Goal: Task Accomplishment & Management: Manage account settings

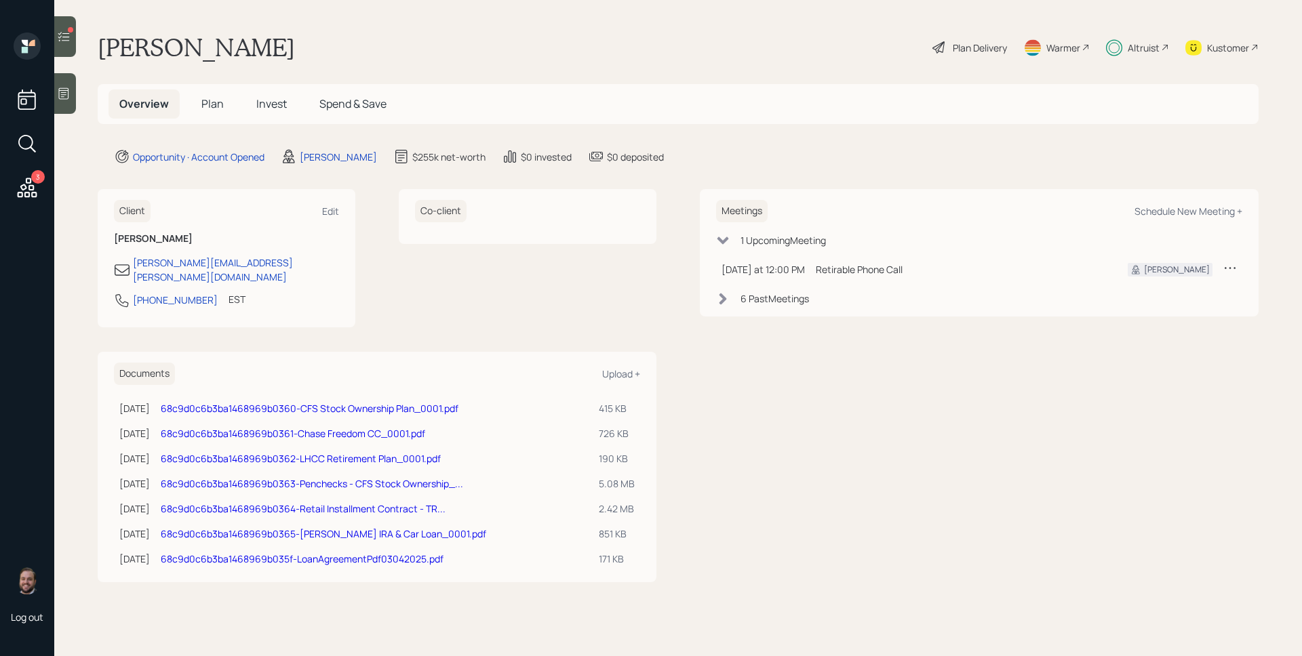
click at [984, 46] on div "Plan Delivery" at bounding box center [980, 48] width 54 height 14
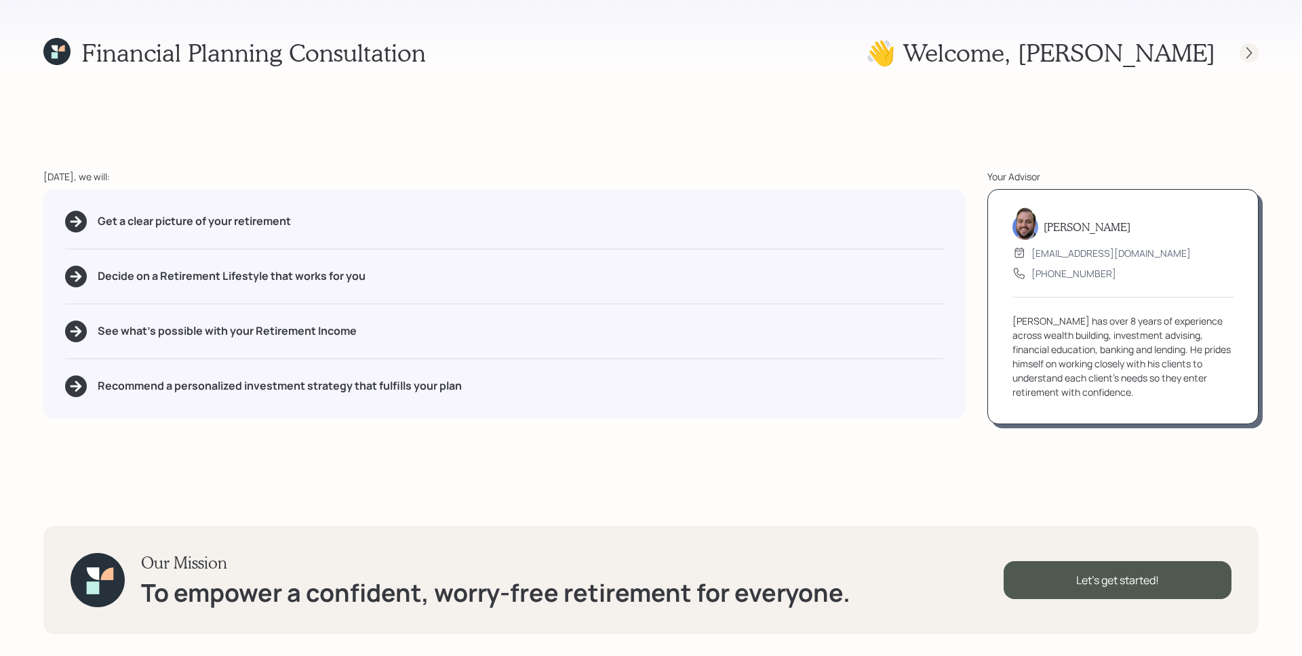
click at [1246, 52] on icon at bounding box center [1249, 53] width 14 height 14
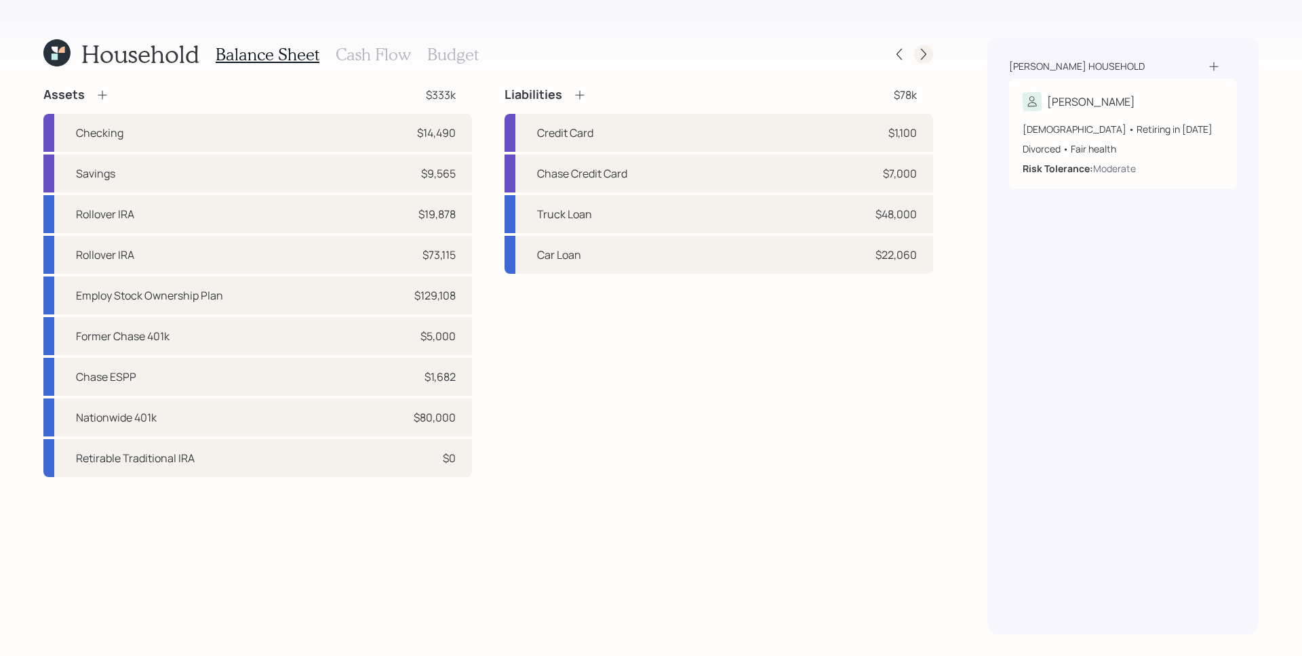
click at [934, 49] on div "Household Balance Sheet Cash Flow Budget Assets $333k Checking $14,490 Savings …" at bounding box center [651, 328] width 1302 height 656
click at [927, 48] on icon at bounding box center [924, 54] width 14 height 14
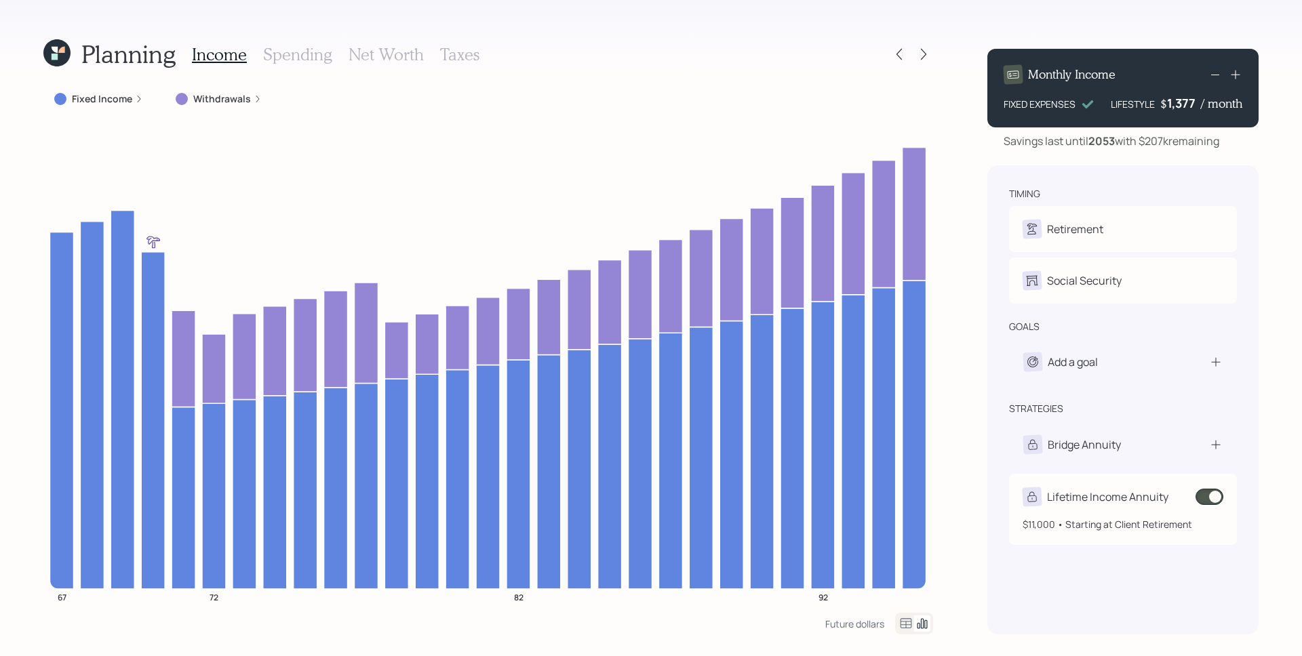
click at [1212, 496] on span at bounding box center [1209, 497] width 28 height 16
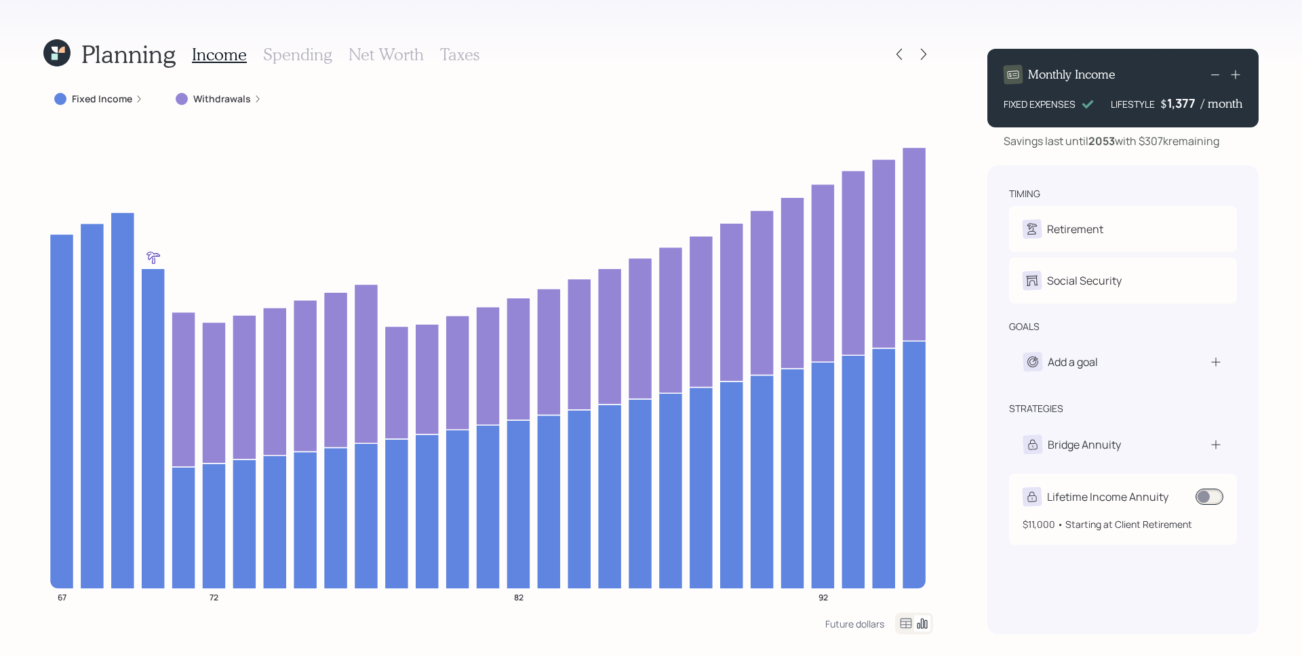
click at [1160, 503] on div "Lifetime Income Annuity" at bounding box center [1107, 497] width 121 height 16
select select "426b47a8-4abe-47a6-9930-67e5ff6c16bc"
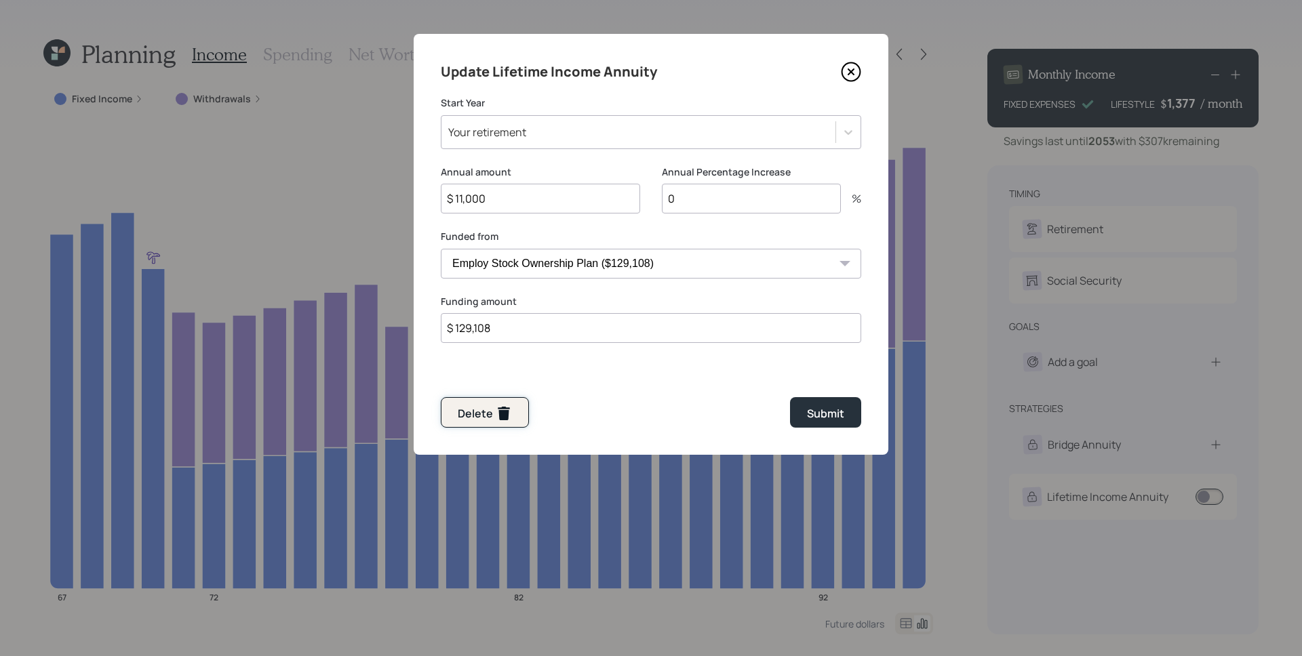
click at [479, 416] on div "Delete" at bounding box center [485, 413] width 54 height 16
type input "$"
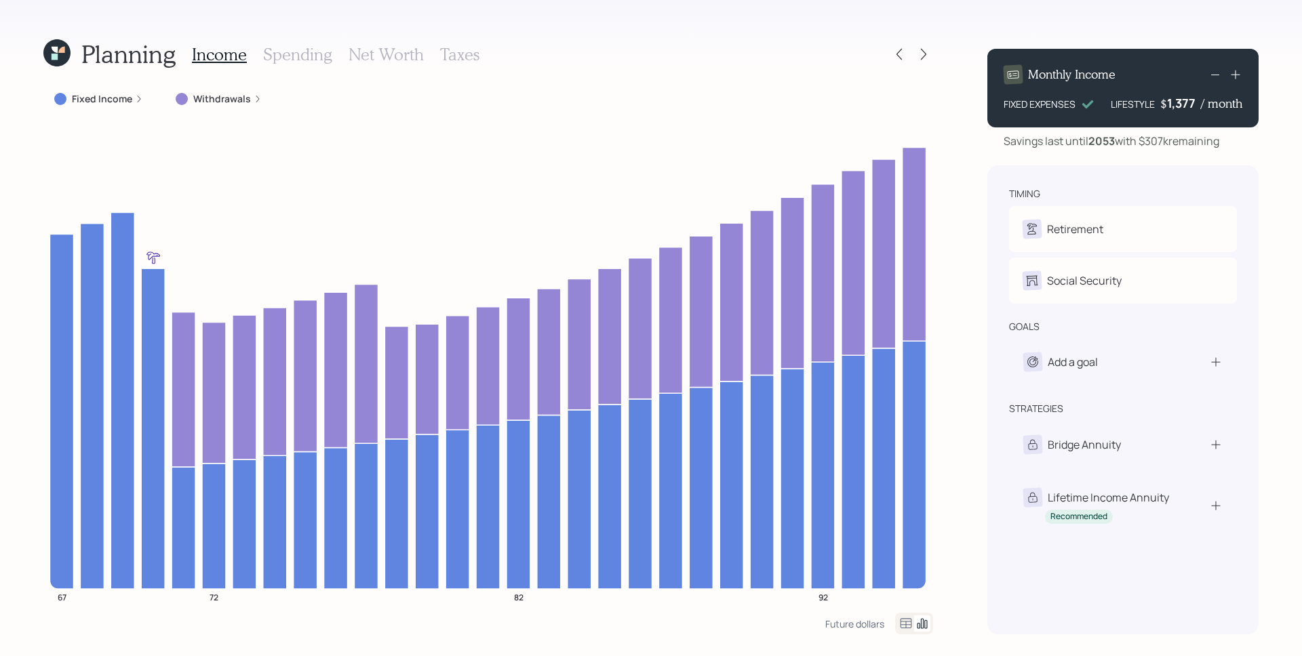
click at [52, 50] on icon at bounding box center [56, 52] width 27 height 27
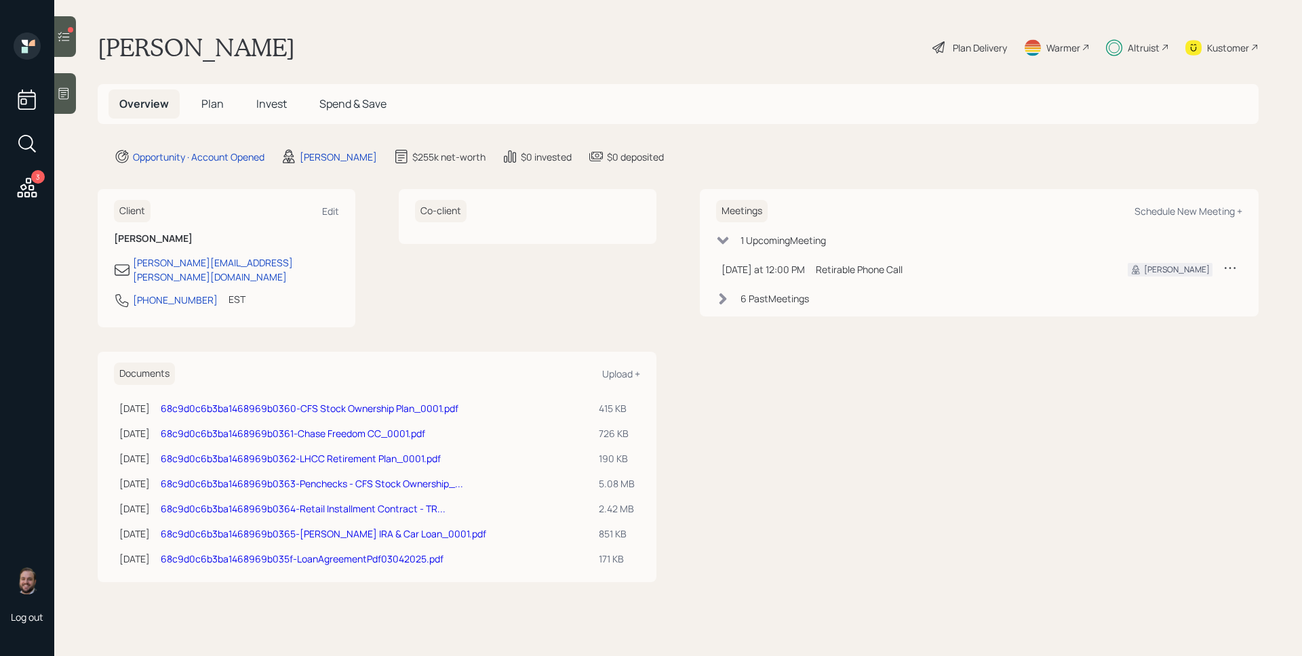
click at [44, 189] on div "3 Log out" at bounding box center [27, 328] width 54 height 656
click at [67, 28] on div at bounding box center [65, 36] width 22 height 41
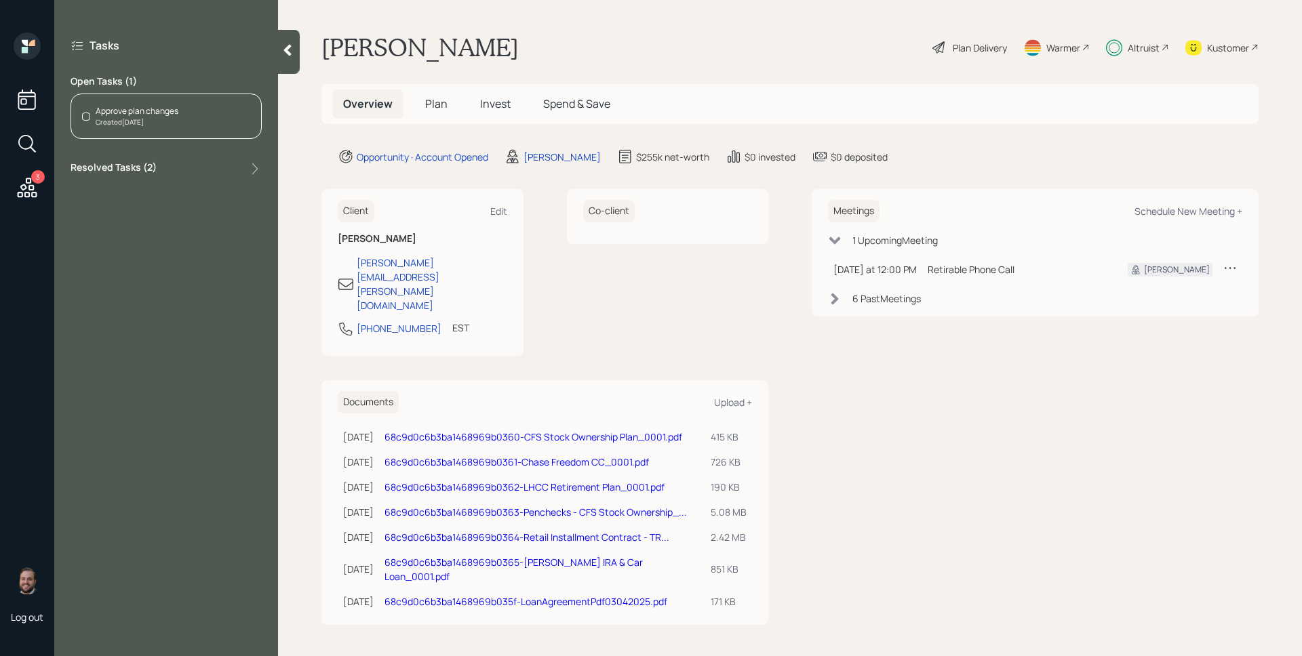
click at [181, 111] on div "Approve plan changes Created Today" at bounding box center [166, 116] width 191 height 45
click at [944, 27] on icon "close" at bounding box center [941, 24] width 9 height 11
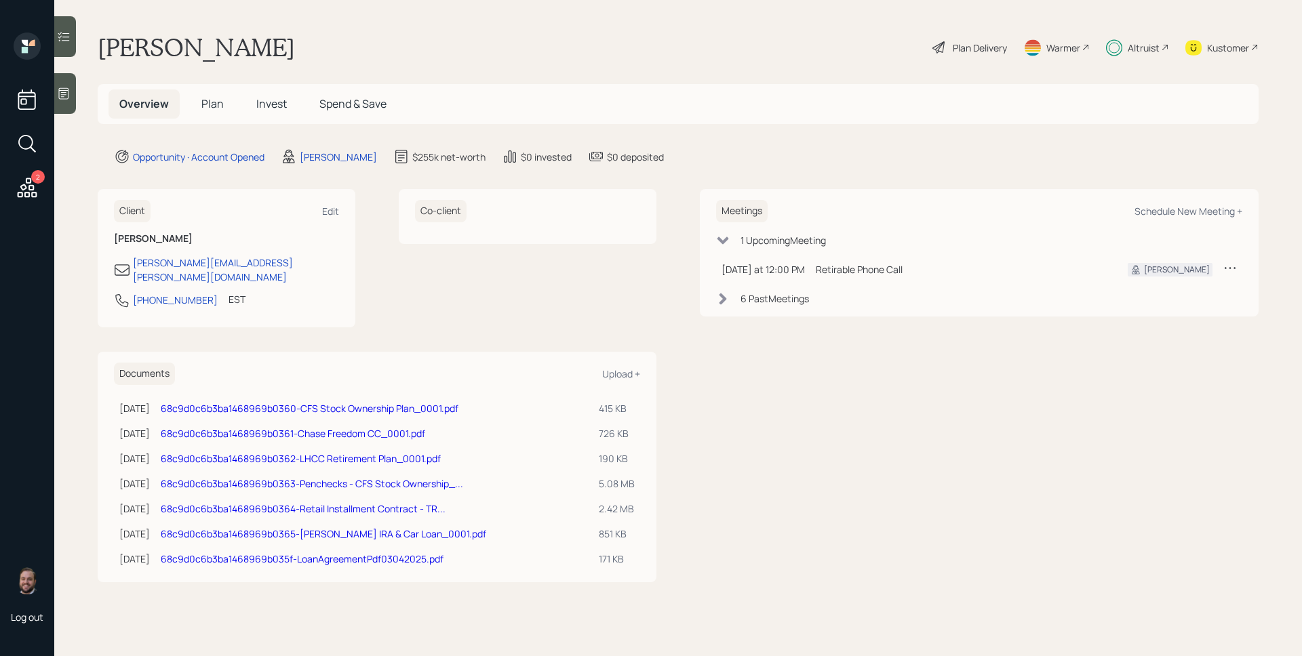
click at [207, 99] on span "Plan" at bounding box center [212, 103] width 22 height 15
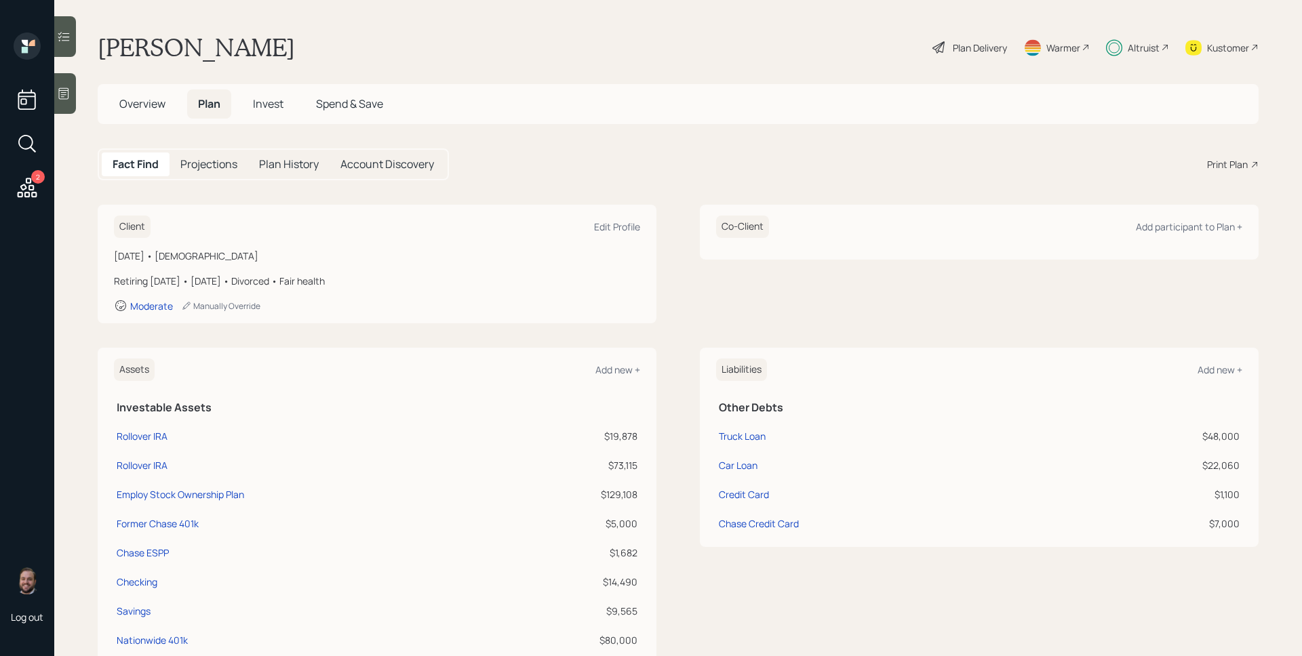
click at [266, 115] on h5 "Invest" at bounding box center [268, 103] width 52 height 29
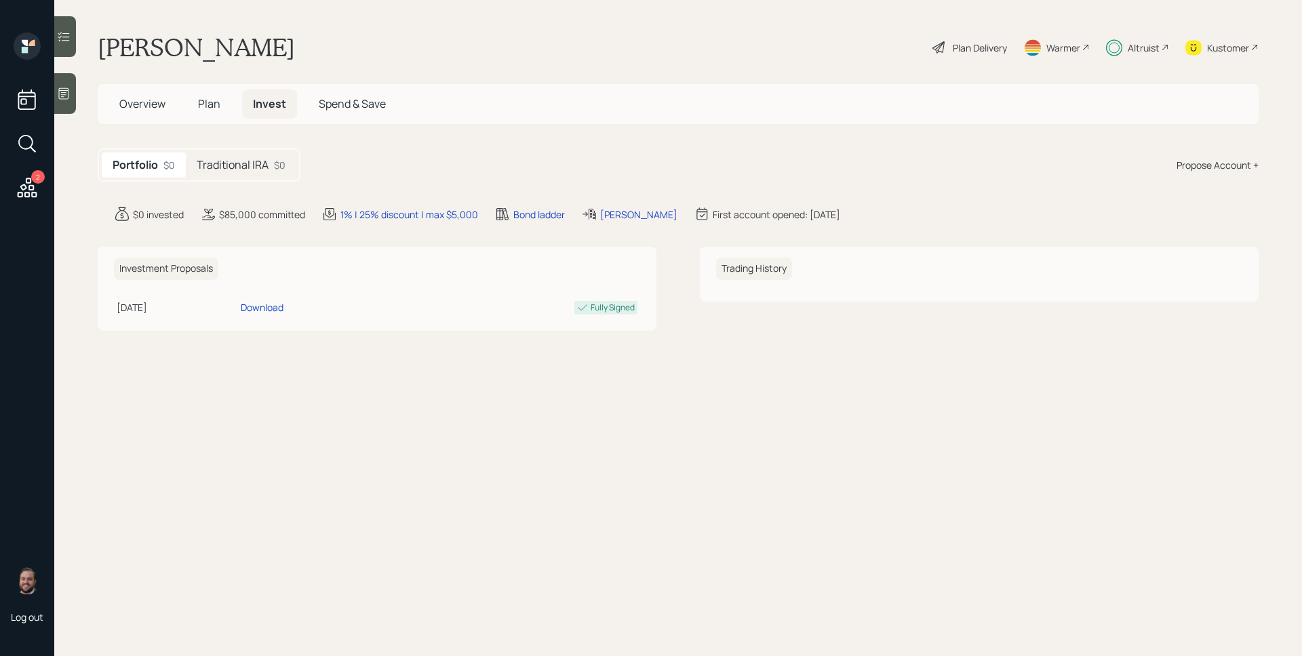
click at [282, 172] on div "$0" at bounding box center [280, 165] width 12 height 14
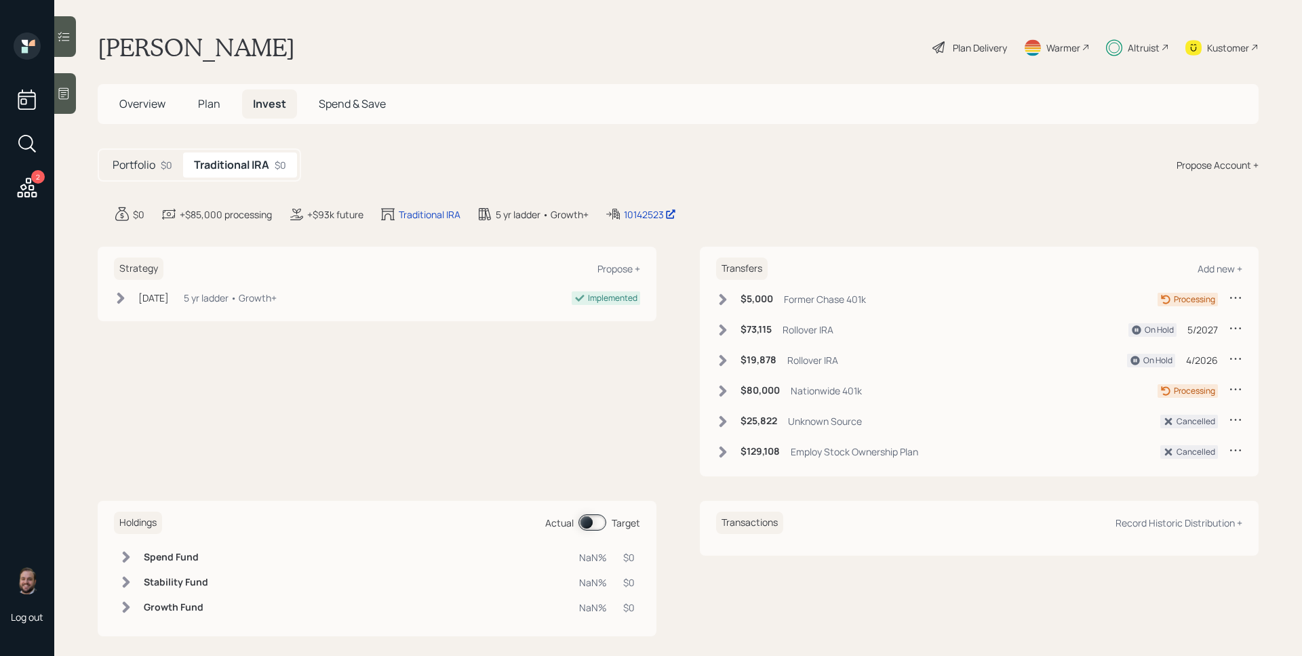
click at [585, 522] on span at bounding box center [592, 523] width 28 height 16
